Goal: Task Accomplishment & Management: Complete application form

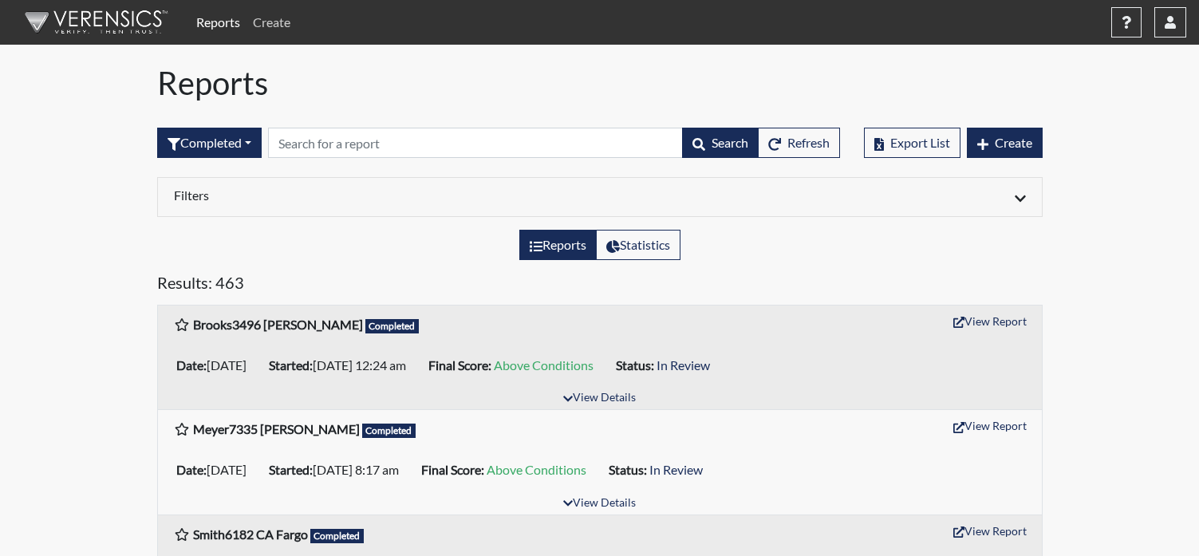
click at [278, 29] on link "Create" at bounding box center [272, 22] width 50 height 32
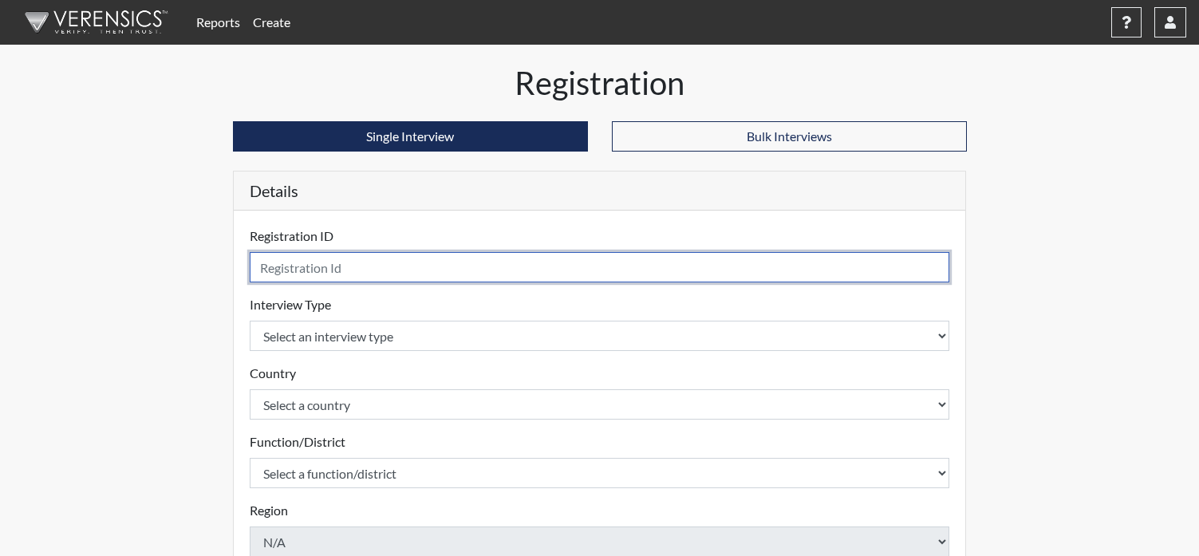
click at [302, 267] on input "text" at bounding box center [600, 267] width 701 height 30
type input "Crask8016 CM GF"
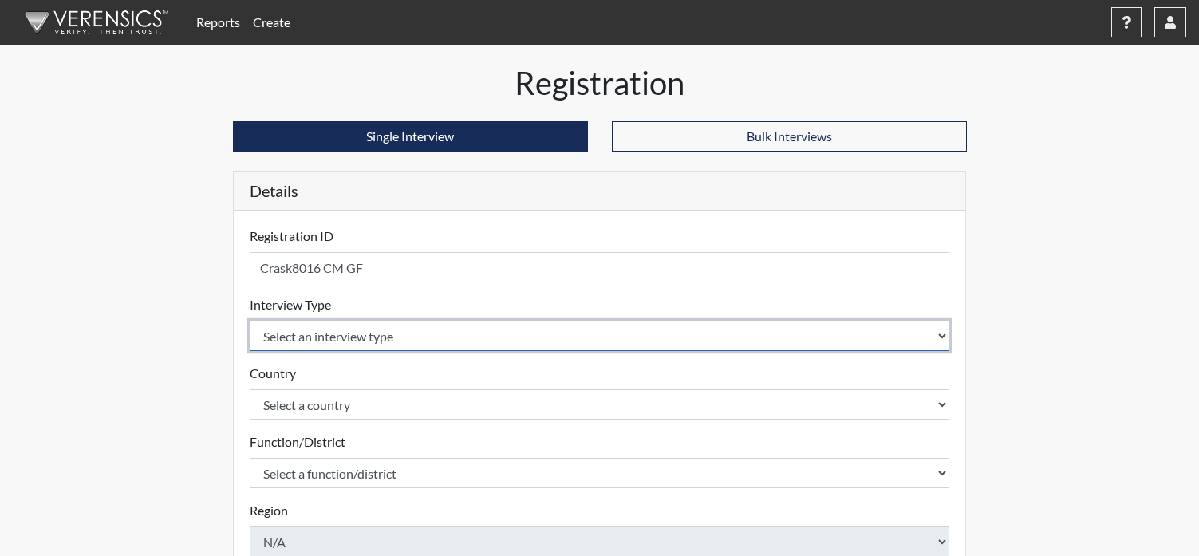
select select "ff757fb6-e1bf-11ea-9c9f-0eff0cf7eb8f"
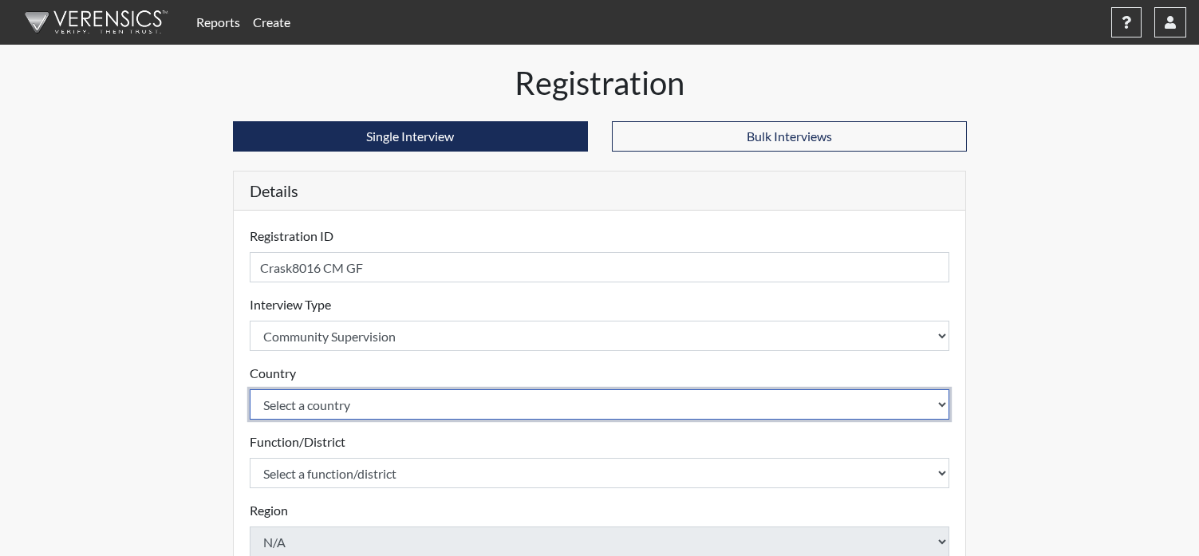
select select "united-states-of-[GEOGRAPHIC_DATA]"
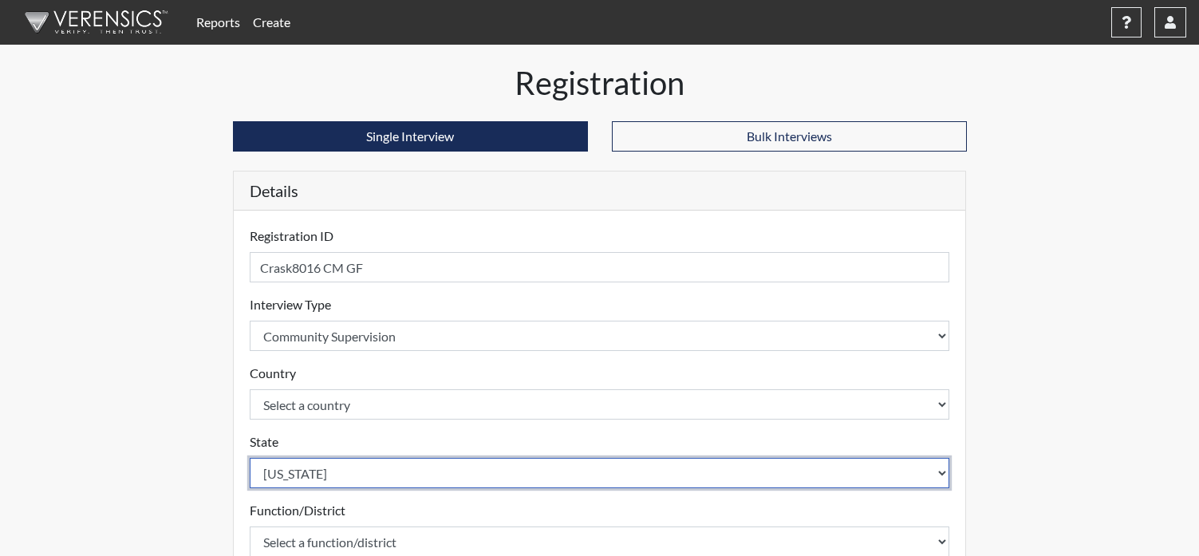
select select "ND"
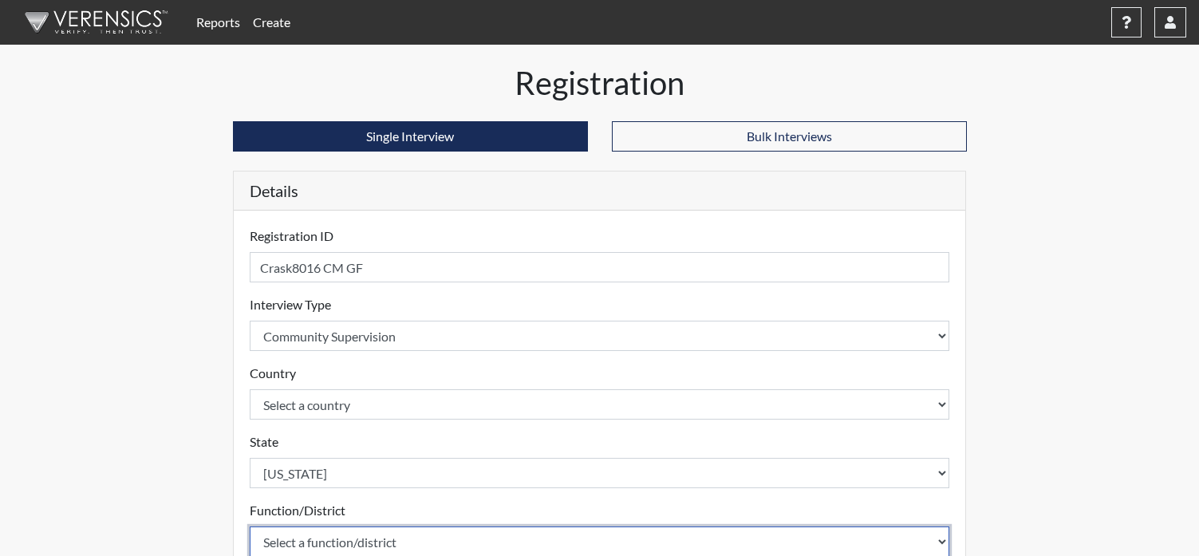
scroll to position [1, 0]
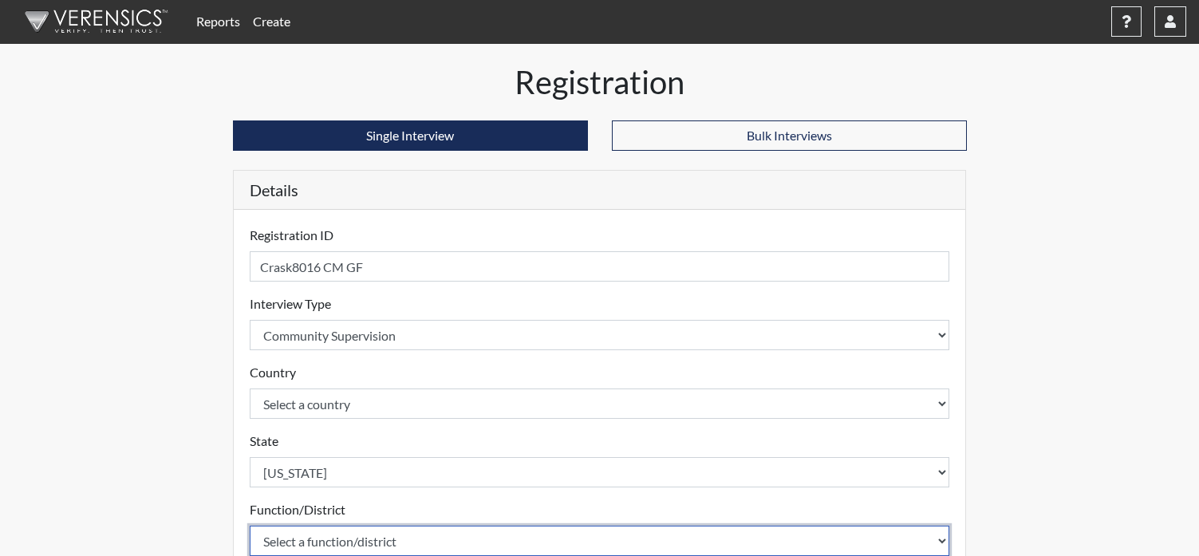
select select "4c6cf6b7-0a66-4ddf-a33c-c3617a18a22d"
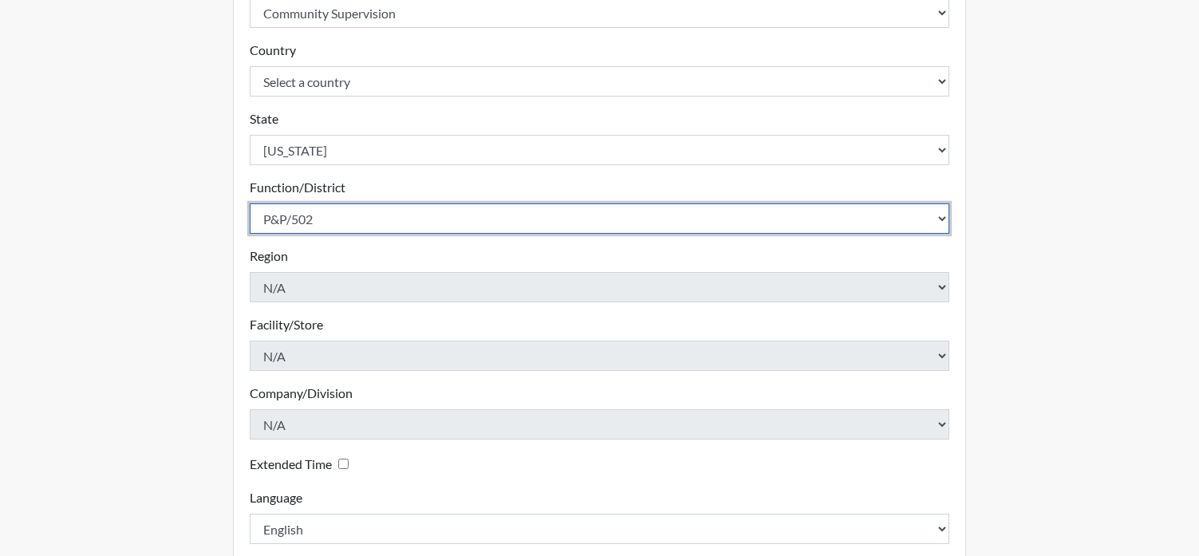
scroll to position [400, 0]
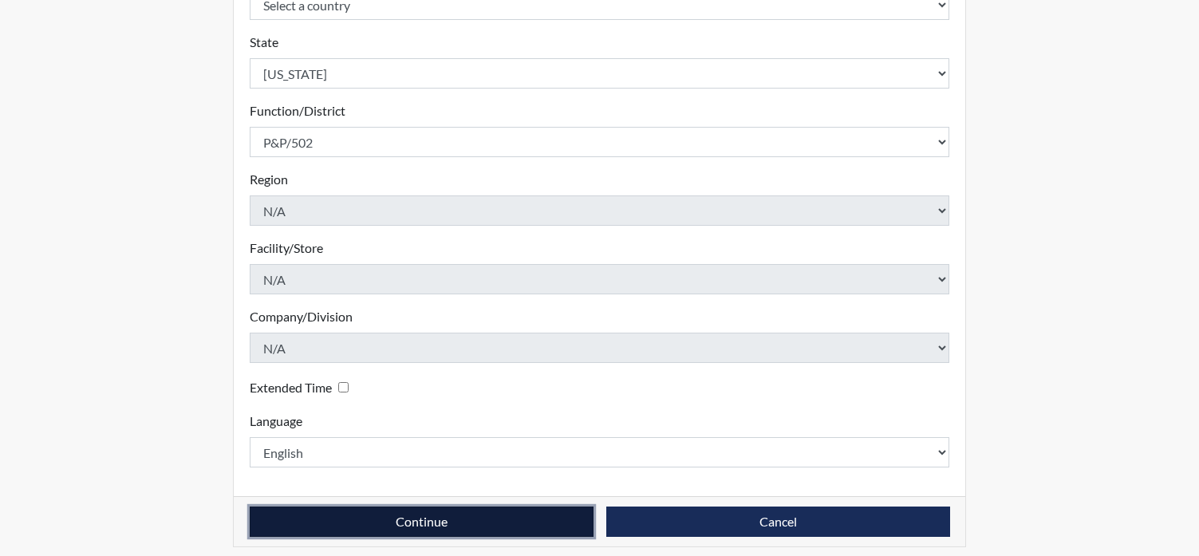
click at [488, 520] on button "Continue" at bounding box center [422, 522] width 344 height 30
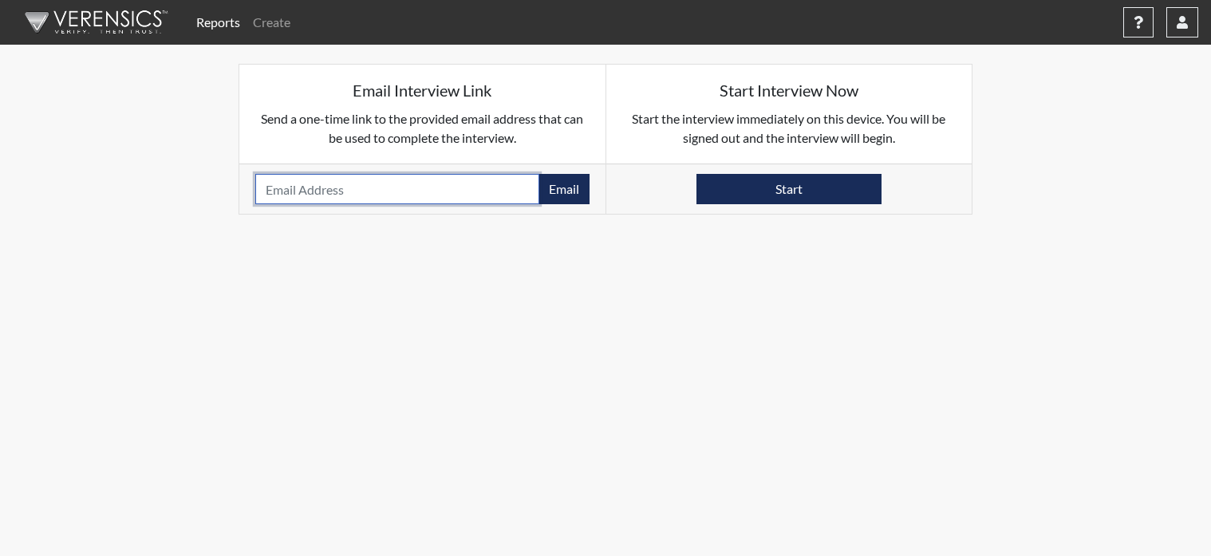
click at [257, 185] on input "email" at bounding box center [397, 189] width 284 height 30
paste input "[EMAIL_ADDRESS][DOMAIN_NAME]"
type input "[EMAIL_ADDRESS][DOMAIN_NAME]"
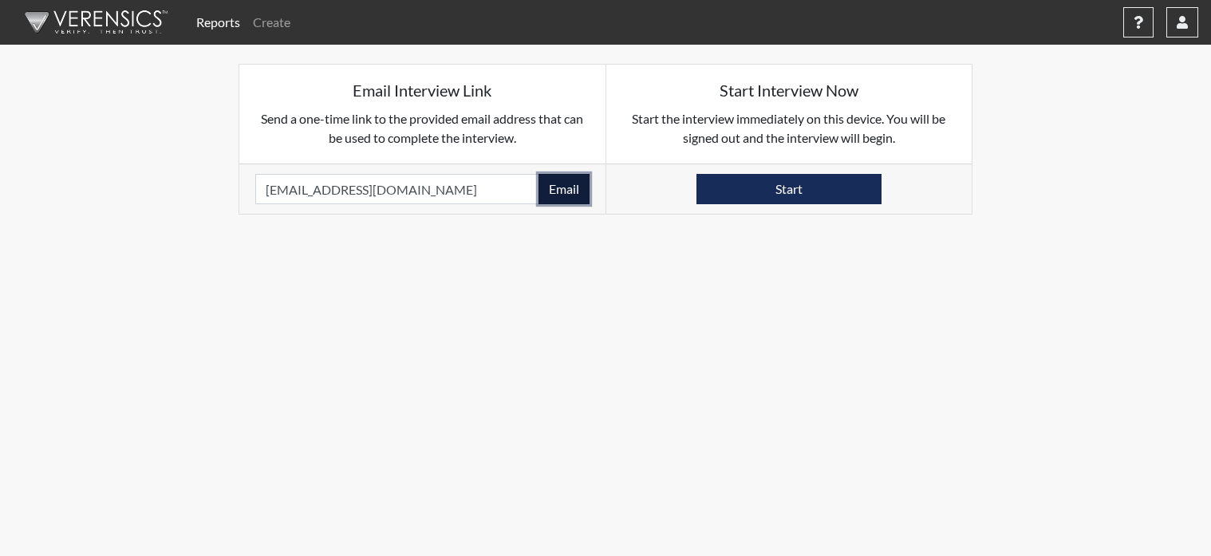
click at [579, 182] on button "Email" at bounding box center [564, 189] width 51 height 30
